Goal: Task Accomplishment & Management: Complete application form

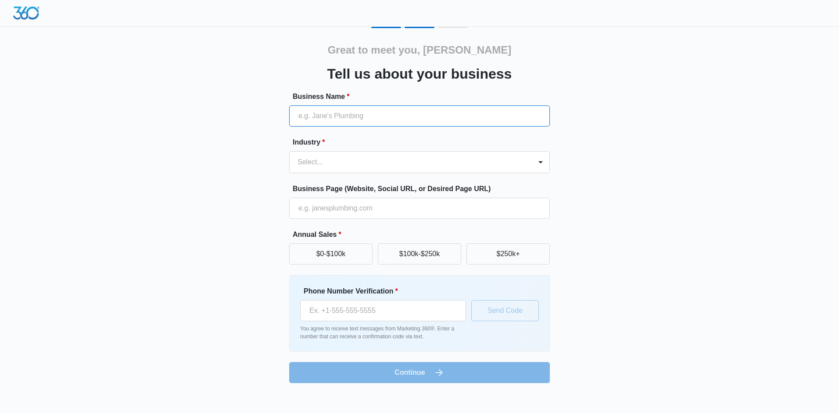
click at [404, 116] on input "Business Name *" at bounding box center [419, 115] width 261 height 21
type input "[US_STATE] Electrical Contractor, Inc."
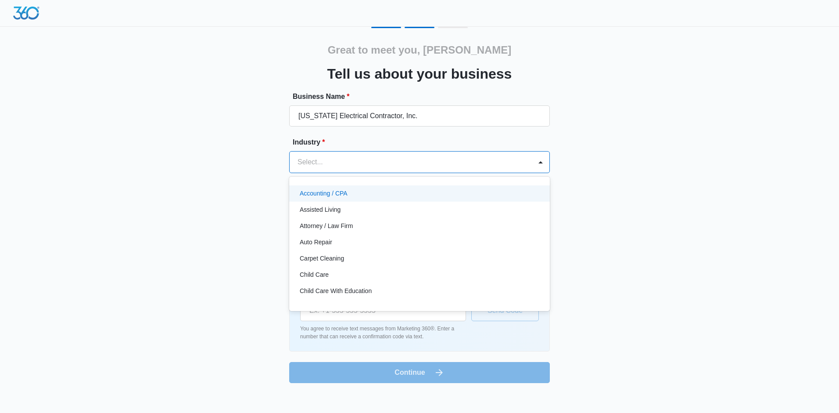
click at [383, 164] on div at bounding box center [409, 162] width 223 height 12
click at [384, 155] on div "Select..." at bounding box center [411, 161] width 242 height 21
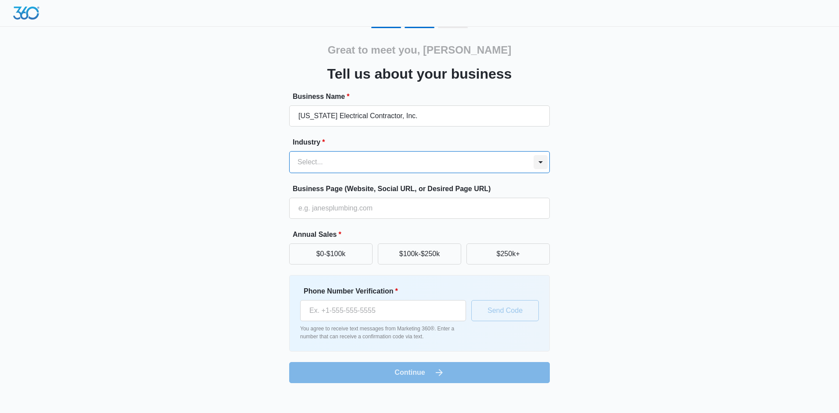
click at [539, 163] on div at bounding box center [541, 162] width 14 height 14
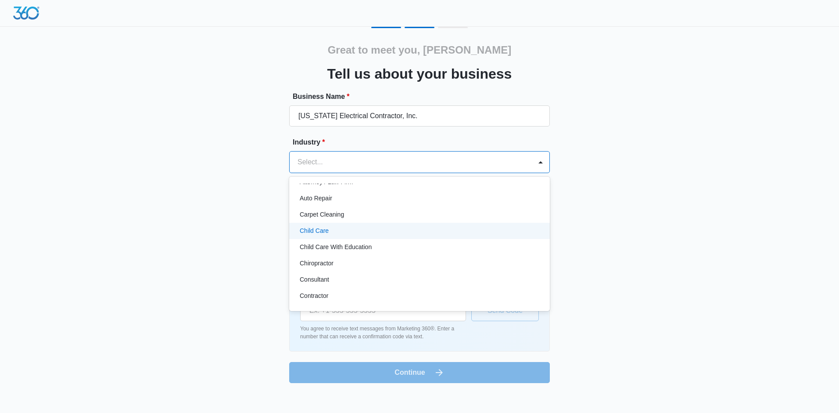
scroll to position [88, 0]
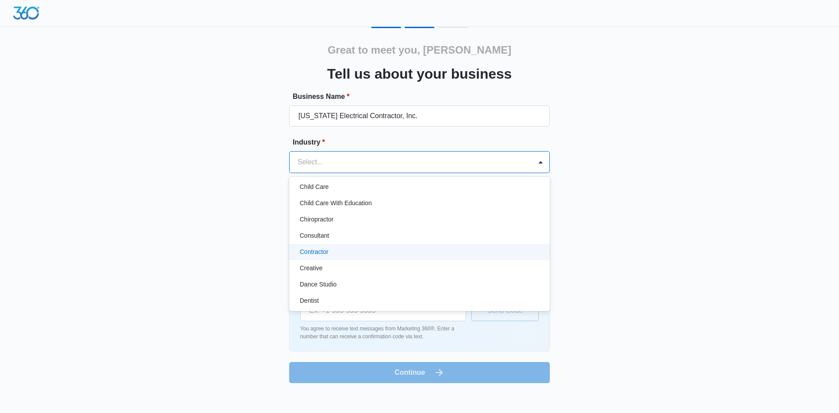
click at [426, 246] on div "Contractor" at bounding box center [419, 252] width 261 height 16
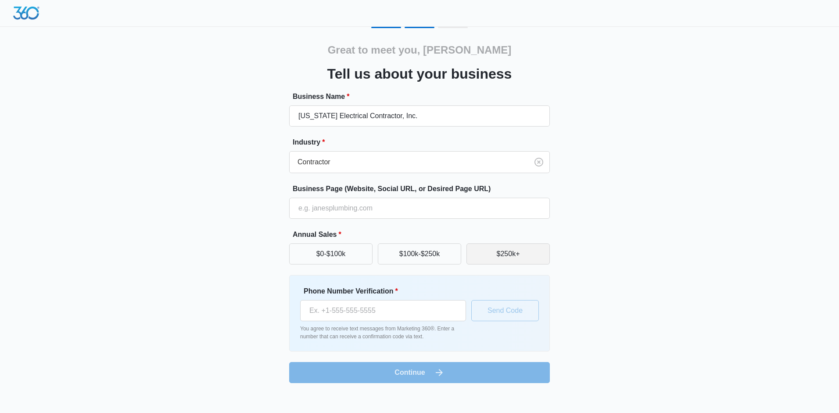
click at [489, 250] on button "$250k+" at bounding box center [508, 253] width 83 height 21
click at [428, 200] on input "Business Page (Website, Social URL, or Desired Page URL)" at bounding box center [419, 208] width 261 height 21
type input "[DOMAIN_NAME]"
click at [376, 313] on input "Phone Number Verification *" at bounding box center [383, 310] width 166 height 21
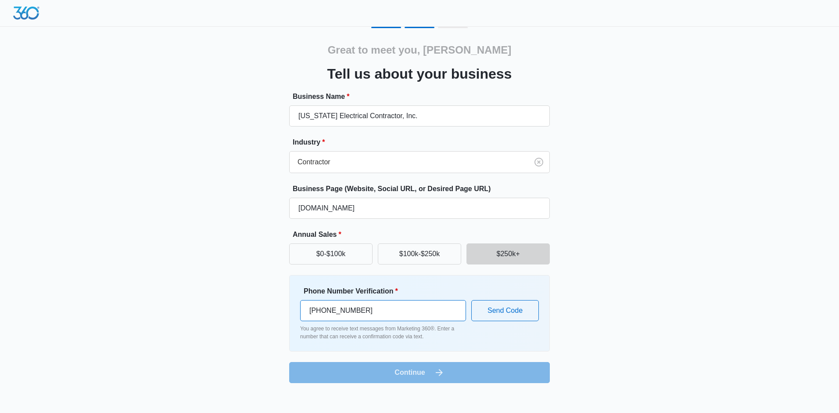
type input "[PHONE_NUMBER]"
click at [522, 313] on button "Send Code" at bounding box center [506, 310] width 68 height 21
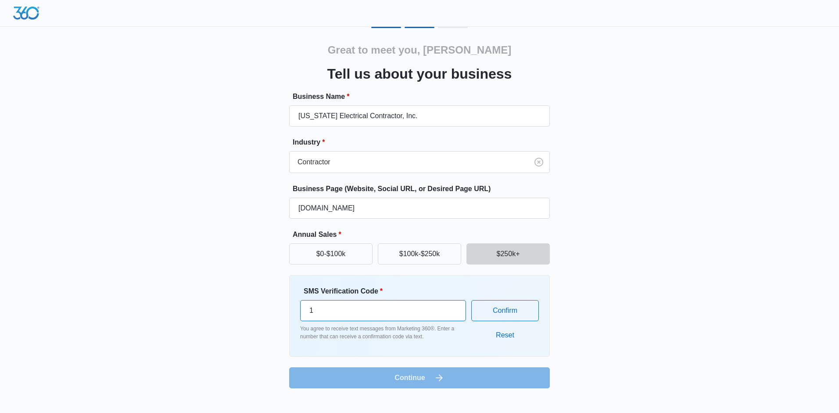
click at [454, 306] on input "1" at bounding box center [383, 310] width 166 height 21
click at [429, 314] on input "1" at bounding box center [383, 310] width 166 height 21
type input "130774"
click at [519, 313] on button "Confirm" at bounding box center [506, 310] width 68 height 21
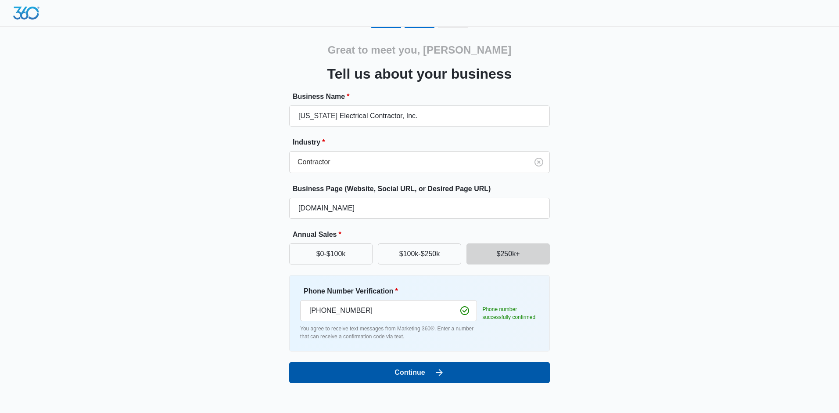
click at [392, 374] on button "Continue" at bounding box center [419, 372] width 261 height 21
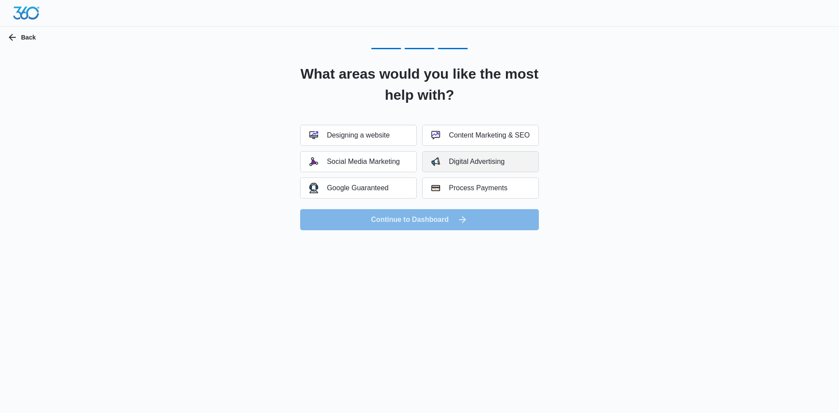
click at [484, 165] on div "Digital Advertising" at bounding box center [468, 161] width 73 height 9
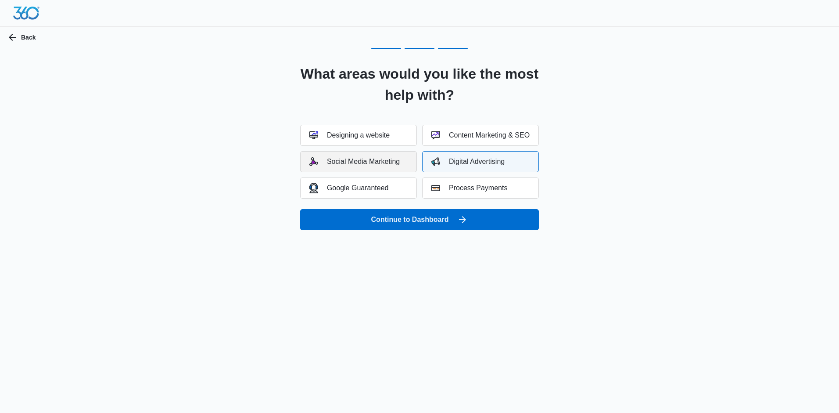
click at [374, 163] on div "Social Media Marketing" at bounding box center [355, 161] width 90 height 9
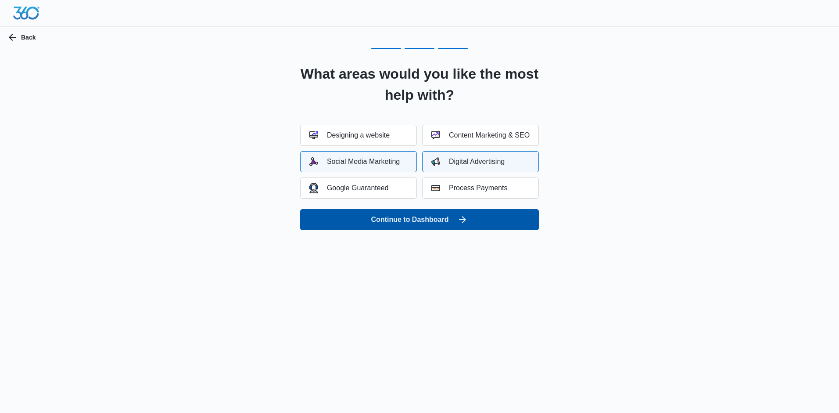
click at [418, 225] on button "Continue to Dashboard" at bounding box center [419, 219] width 239 height 21
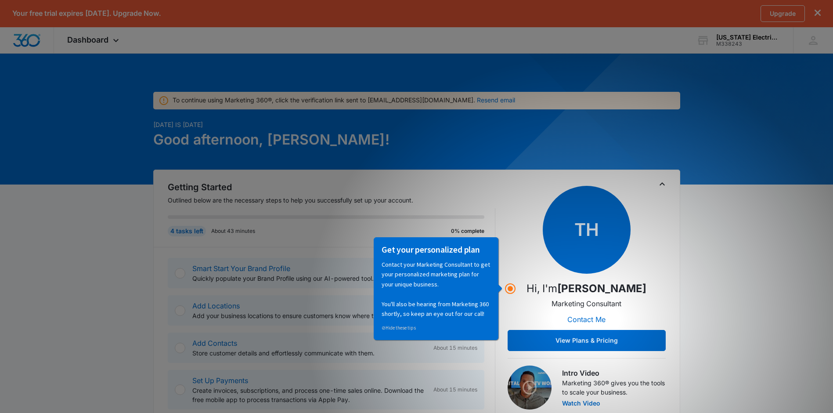
click at [433, 284] on p "Contact your Marketing Consultant to get your personalized marketing plan for y…" at bounding box center [436, 288] width 109 height 59
click at [513, 286] on circle "Hotspot (open by clicking or pressing space/enter)" at bounding box center [510, 288] width 8 height 8
click at [508, 288] on g "Hotspot (open by clicking or pressing space/enter)" at bounding box center [510, 289] width 10 height 10
click at [559, 338] on button "View Plans & Pricing" at bounding box center [587, 340] width 158 height 21
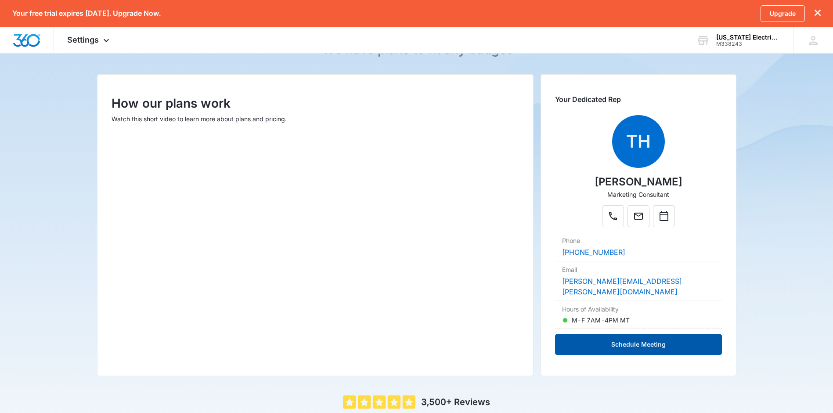
scroll to position [88, 0]
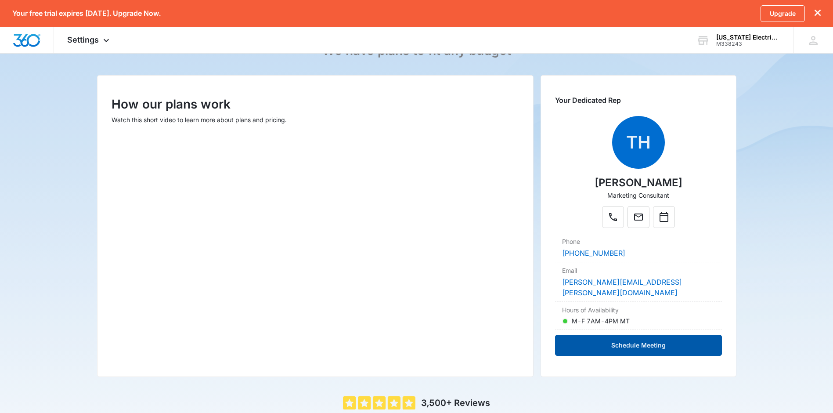
click at [669, 340] on button "Schedule Meeting" at bounding box center [638, 345] width 166 height 21
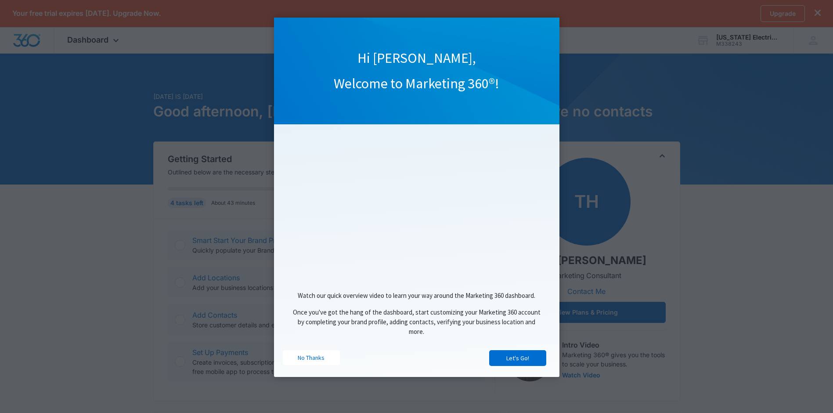
click at [382, 294] on span "Watch our quick overview video to learn your way around the Marketing 360 dashb…" at bounding box center [417, 295] width 238 height 8
click at [690, 171] on appcues "Hi MICHAEL, Welcome to Marketing 360®! Watch our quick overview video to learn …" at bounding box center [416, 206] width 833 height 413
